Goal: Check status: Check status

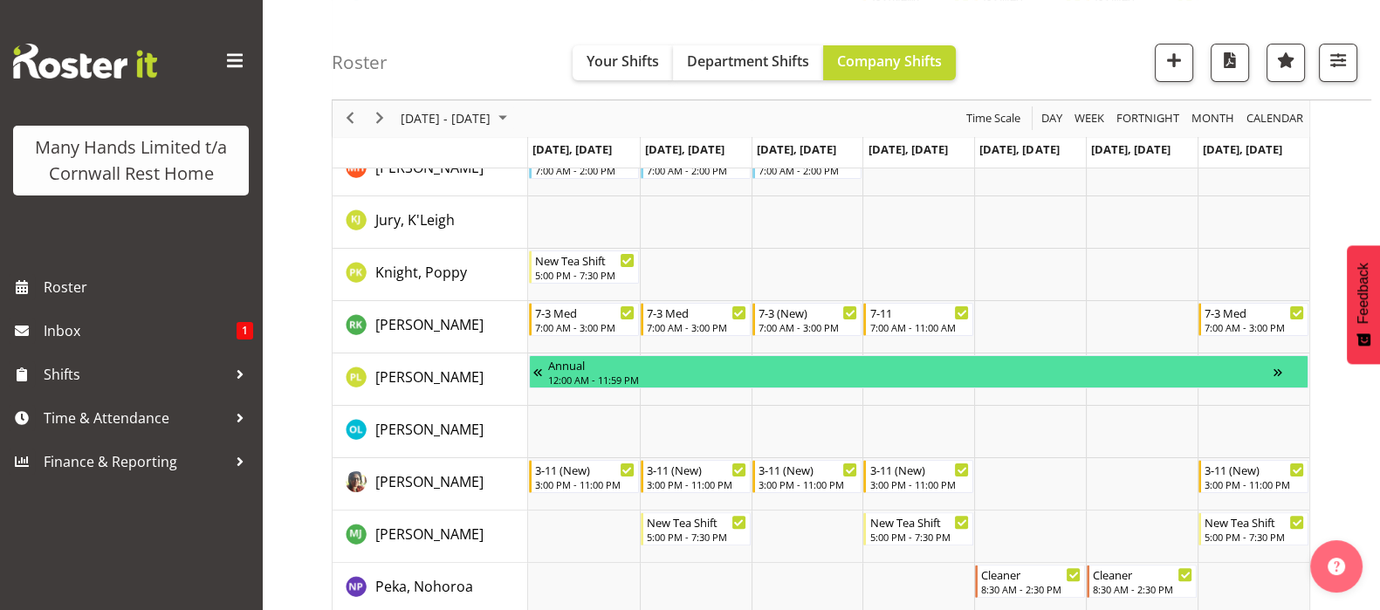
scroll to position [545, 0]
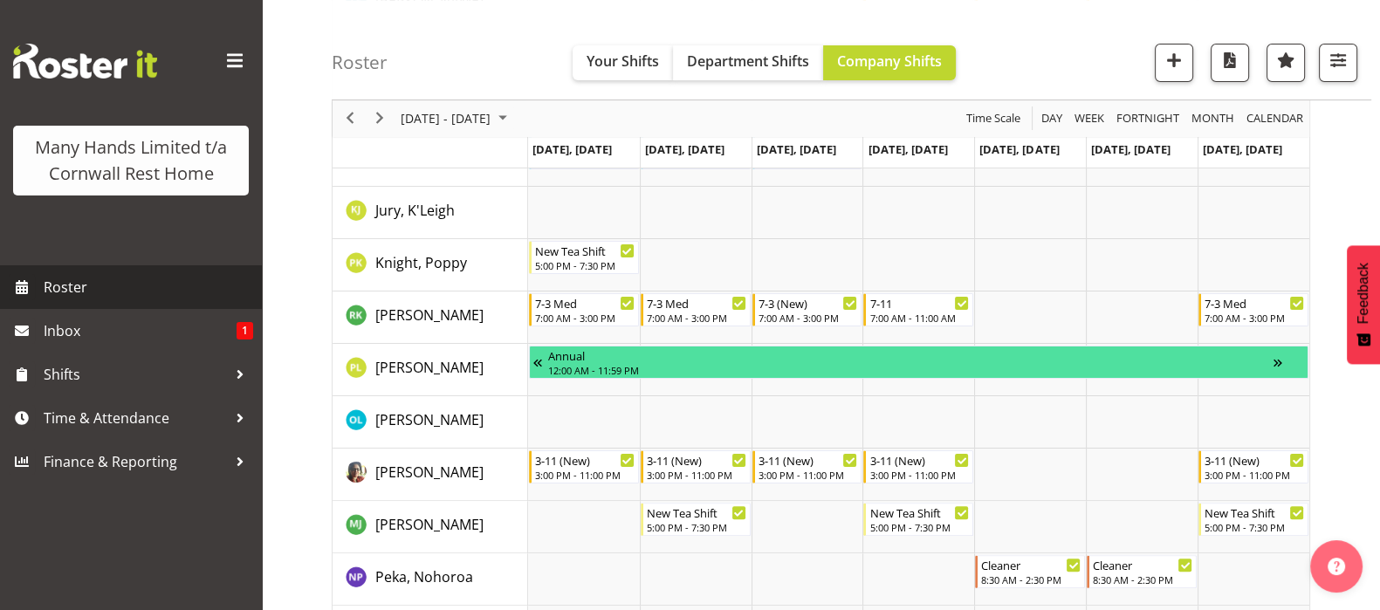
click at [65, 280] on span "Roster" at bounding box center [148, 287] width 209 height 26
